Goal: Task Accomplishment & Management: Manage account settings

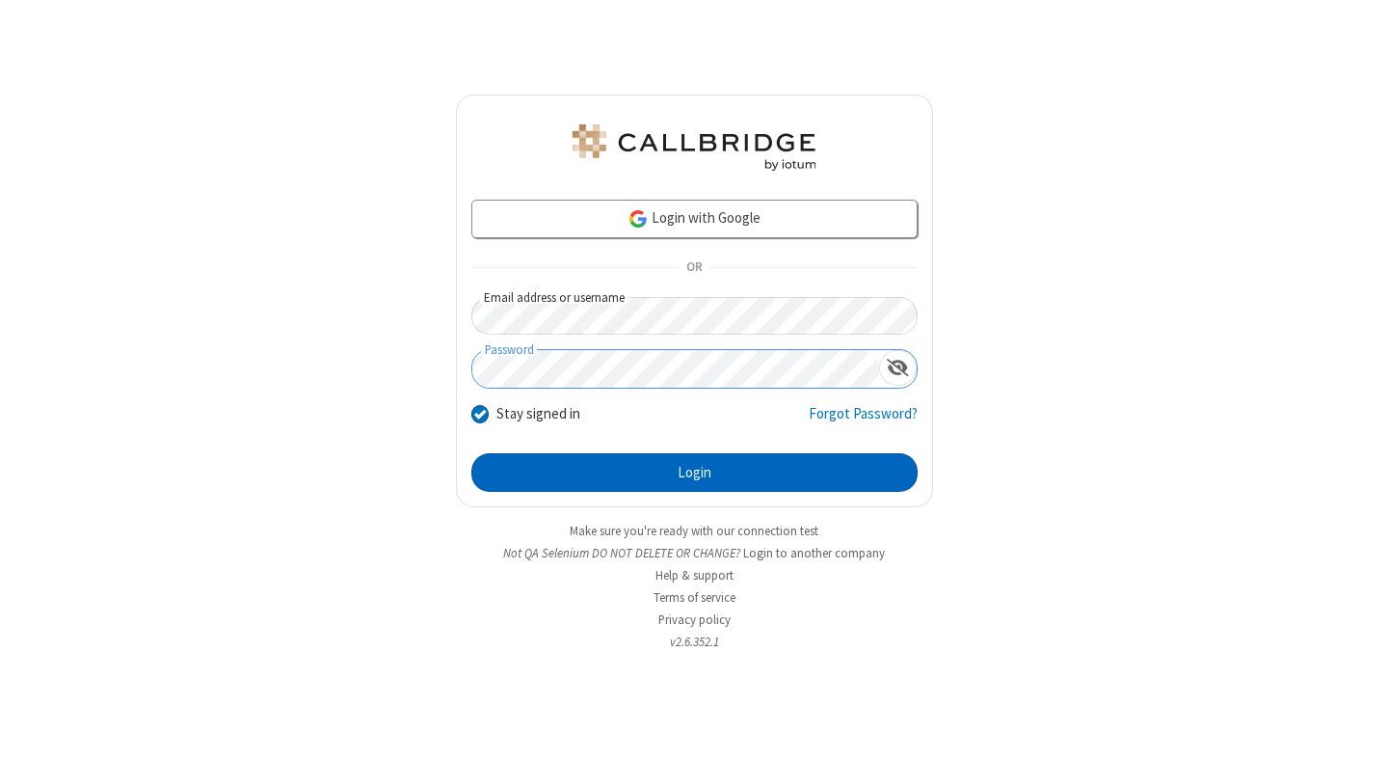
click at [694, 472] on button "Login" at bounding box center [694, 472] width 446 height 39
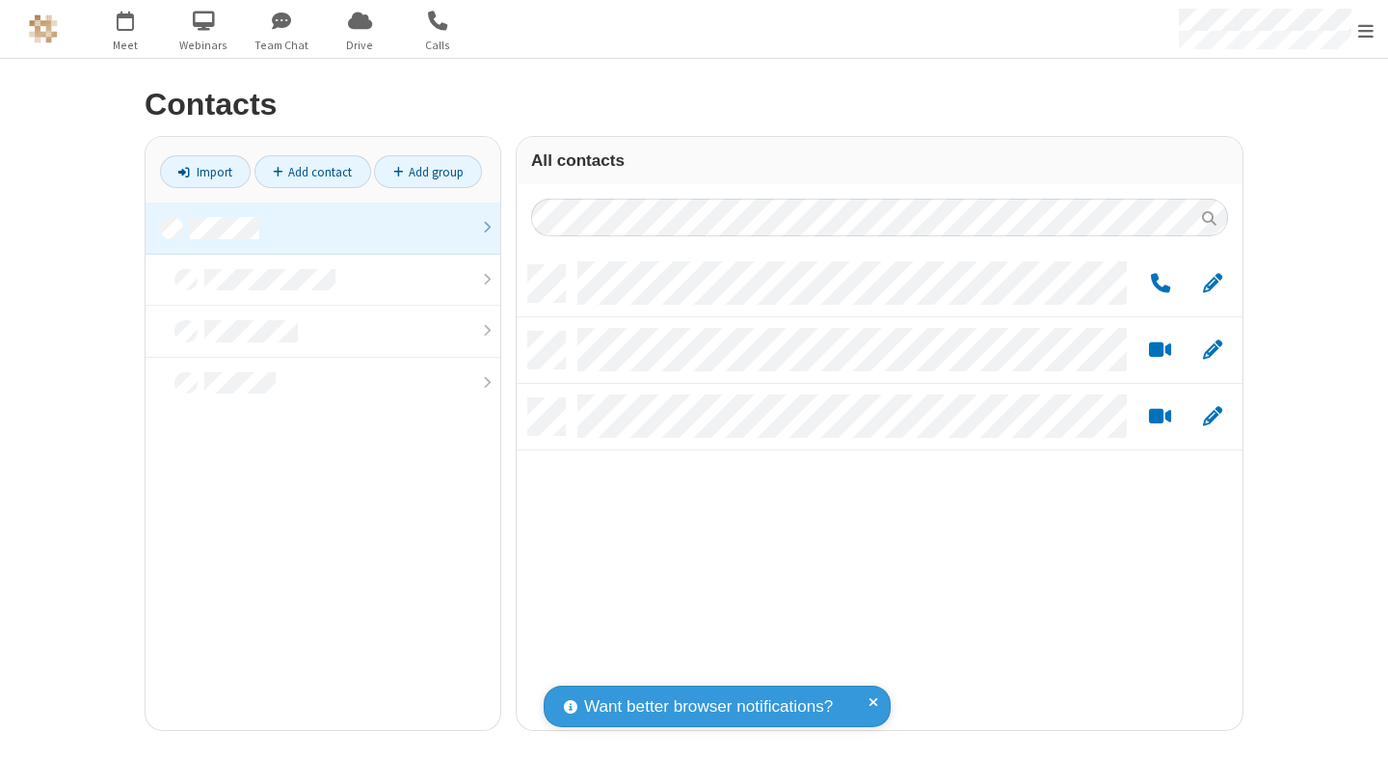
scroll to position [465, 712]
click at [323, 228] on link at bounding box center [323, 228] width 355 height 52
click at [428, 172] on link "Add group" at bounding box center [428, 171] width 108 height 33
